Goal: Check status: Check status

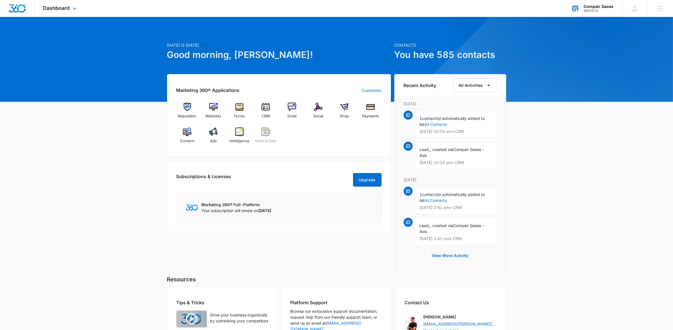
click at [542, 5] on icon at bounding box center [575, 8] width 8 height 8
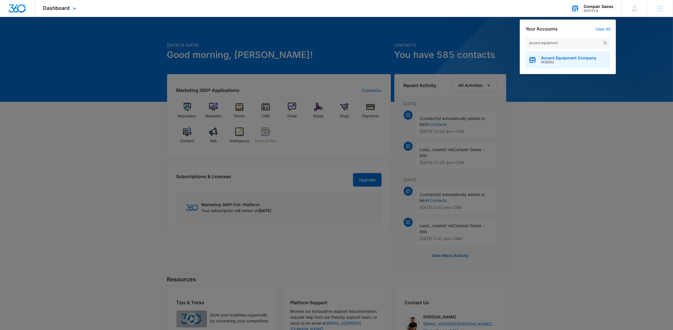
type input "accent equipment"
click at [542, 66] on div "Accent Equipment Company M38562" at bounding box center [567, 59] width 85 height 17
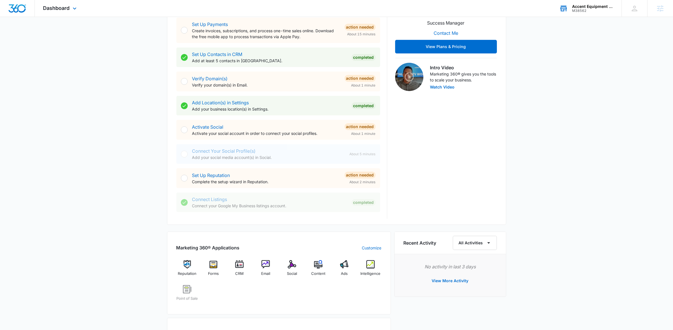
scroll to position [311, 0]
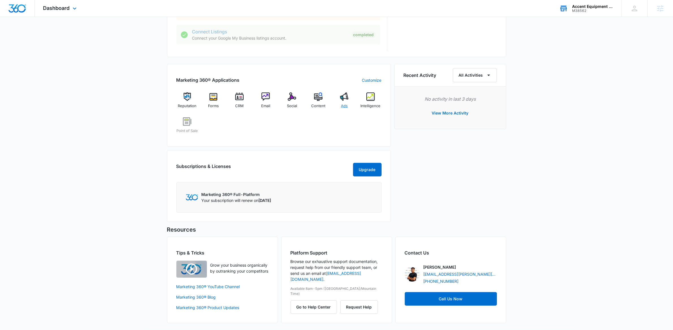
click at [343, 93] on img at bounding box center [344, 96] width 8 height 8
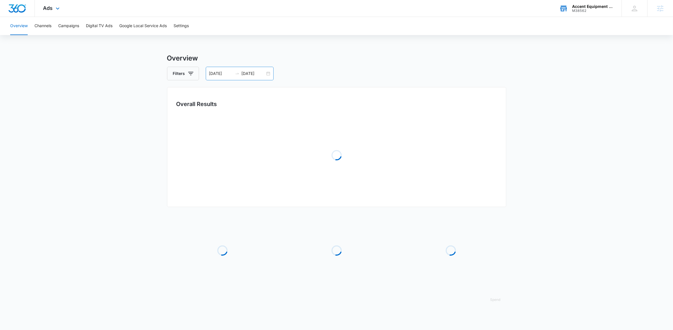
click at [270, 72] on div "[DATE] [DATE]" at bounding box center [240, 74] width 68 height 14
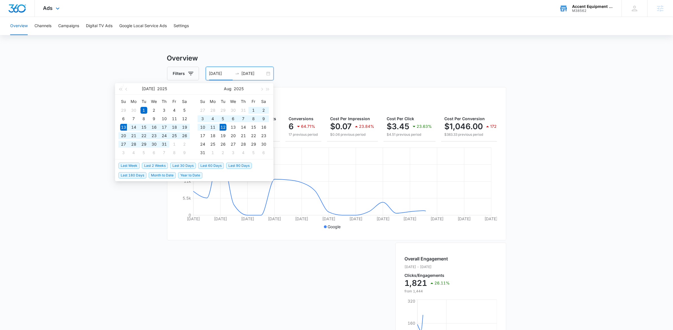
click at [189, 163] on span "Last 30 Days" at bounding box center [183, 166] width 26 height 6
type input "[DATE]"
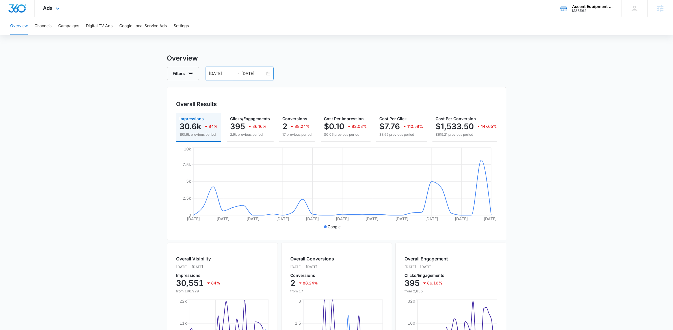
click at [269, 73] on div "[DATE] [DATE]" at bounding box center [240, 74] width 68 height 14
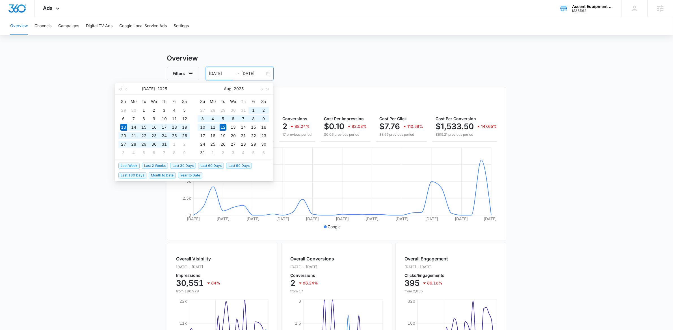
click at [271, 75] on div "[DATE] [DATE]" at bounding box center [240, 74] width 68 height 14
click at [162, 174] on span "Month to Date" at bounding box center [162, 175] width 27 height 6
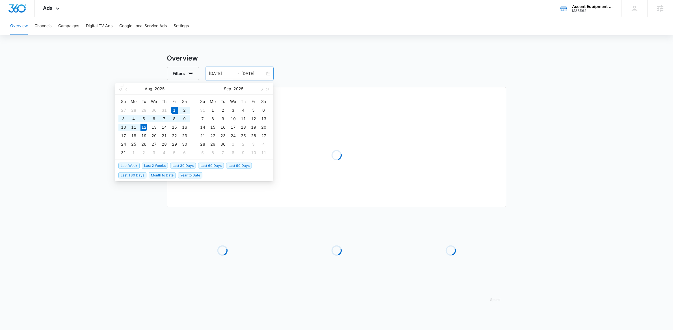
type input "[DATE]"
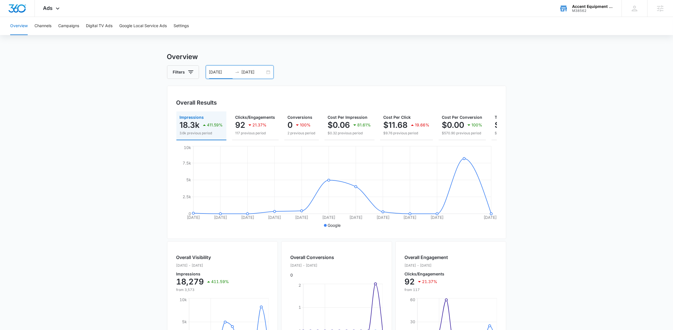
click at [296, 66] on div "Filters [DATE] [DATE]" at bounding box center [336, 72] width 339 height 14
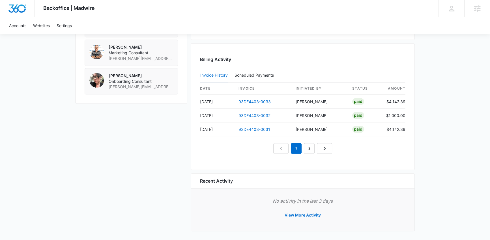
scroll to position [549, 0]
click at [176, 9] on div "Backoffice | Madwire Apps Settings AT Angelis Torres angelis.torres@madwire.com…" at bounding box center [245, 8] width 490 height 17
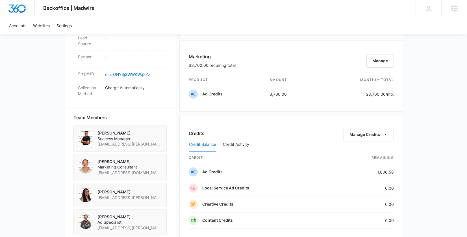
scroll to position [359, 0]
